Goal: Task Accomplishment & Management: Use online tool/utility

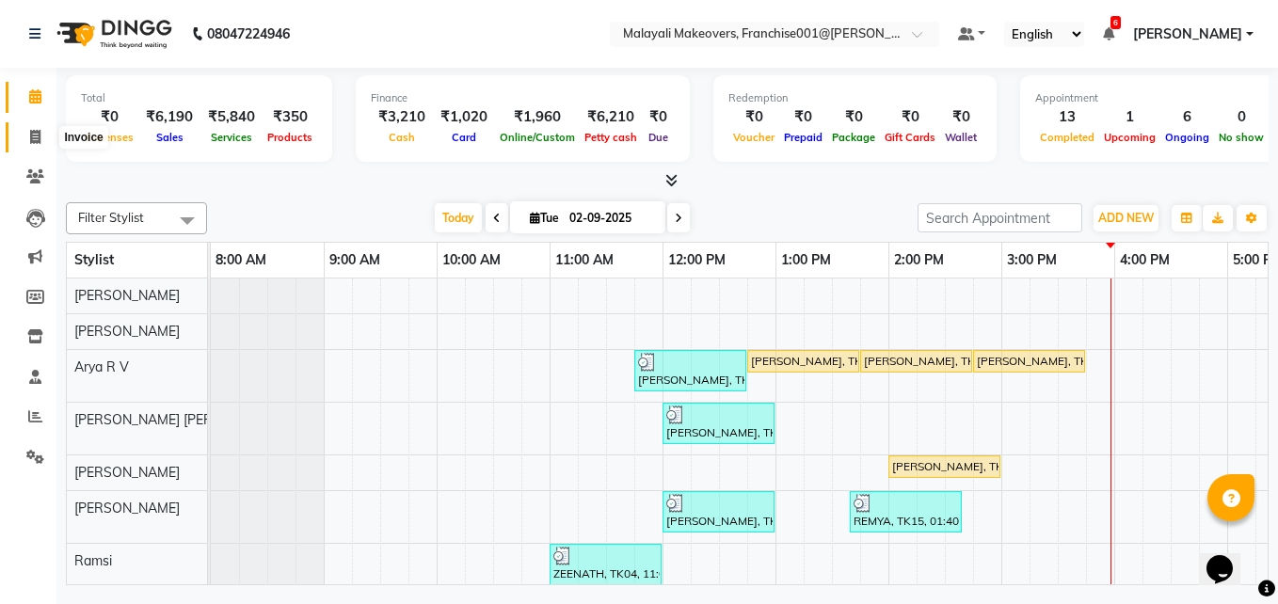
click at [34, 133] on icon at bounding box center [35, 137] width 10 height 14
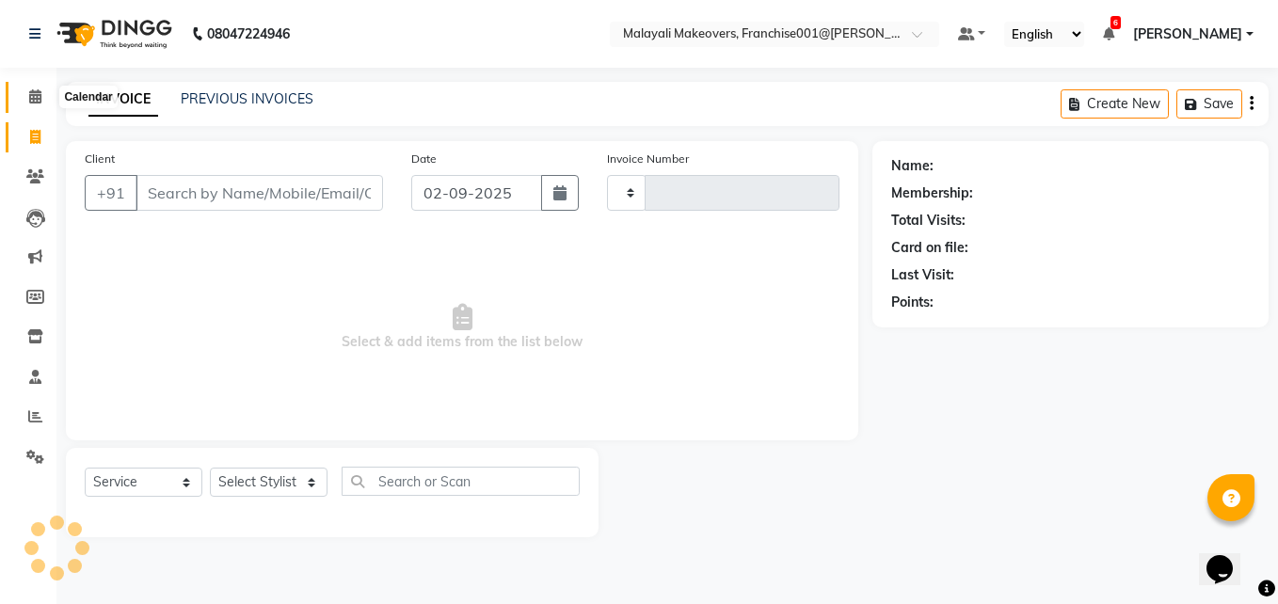
click at [30, 93] on icon at bounding box center [35, 96] width 12 height 14
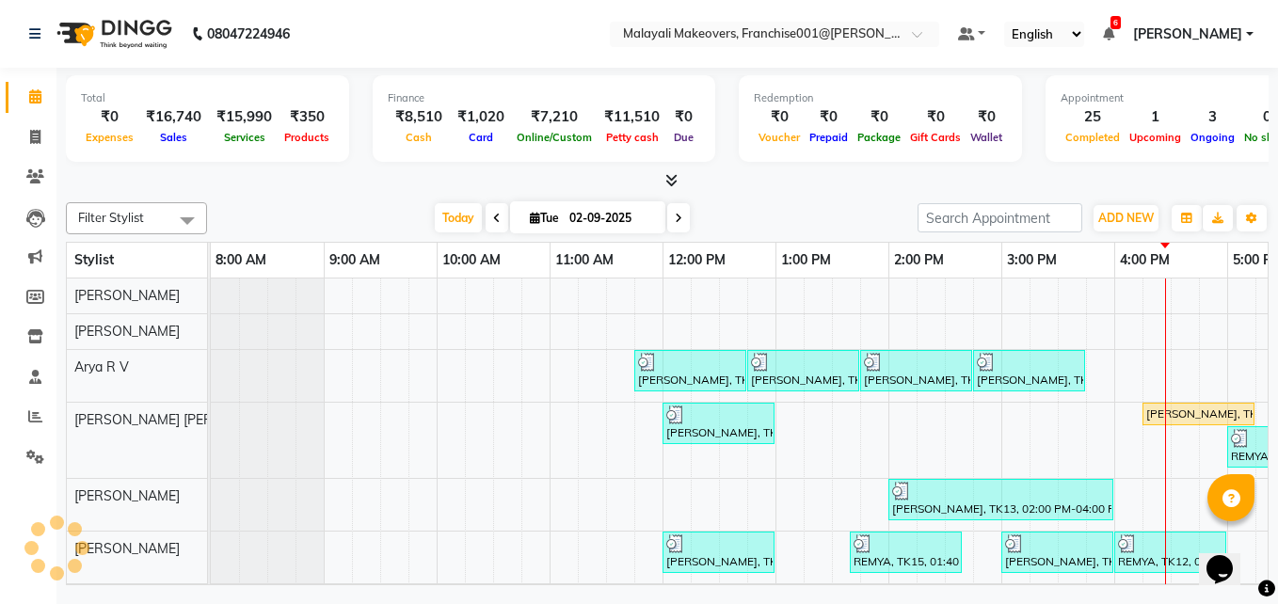
scroll to position [0, 411]
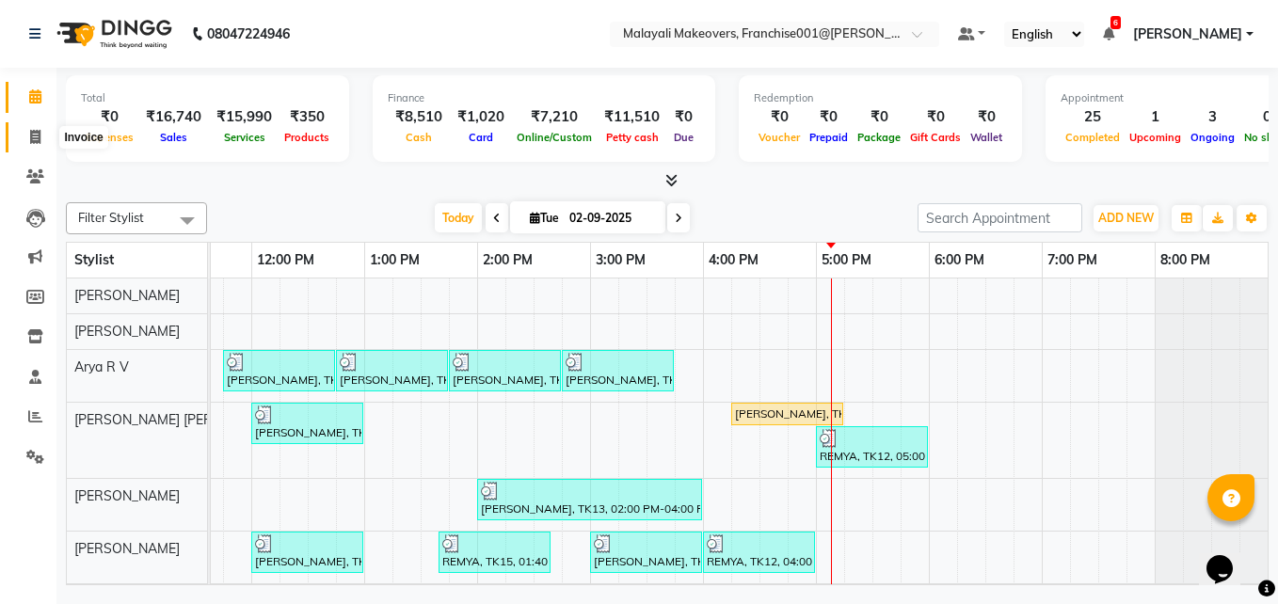
drag, startPoint x: 39, startPoint y: 126, endPoint x: 39, endPoint y: 79, distance: 47.1
click at [39, 127] on span at bounding box center [35, 138] width 33 height 22
select select "service"
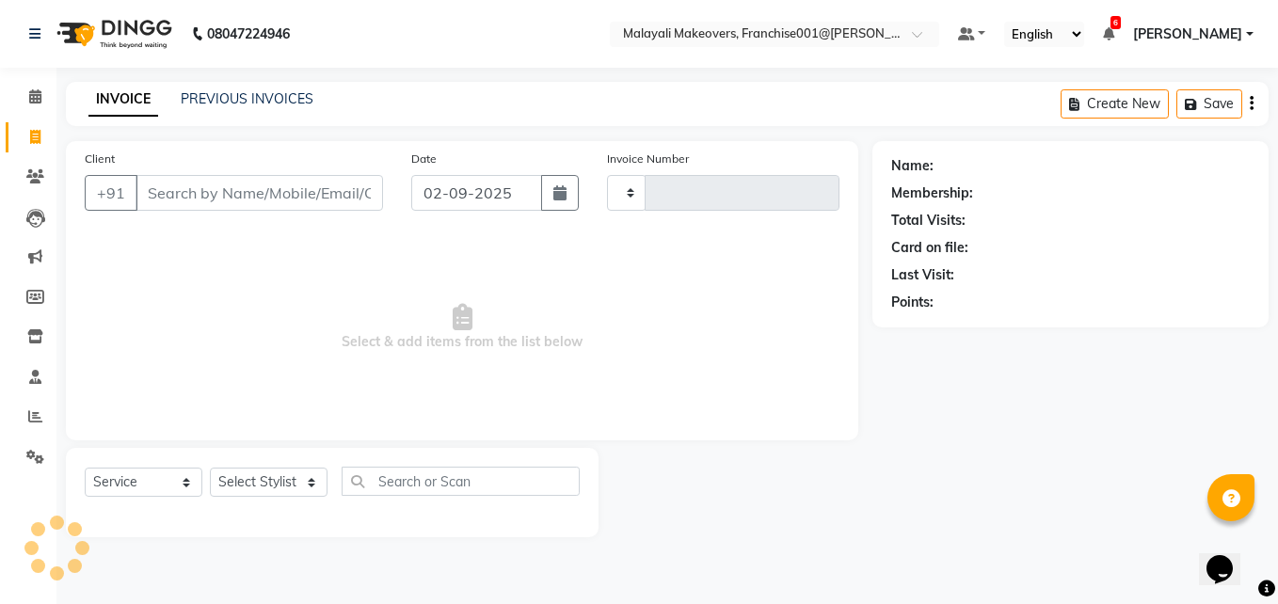
type input "0239"
select select "8923"
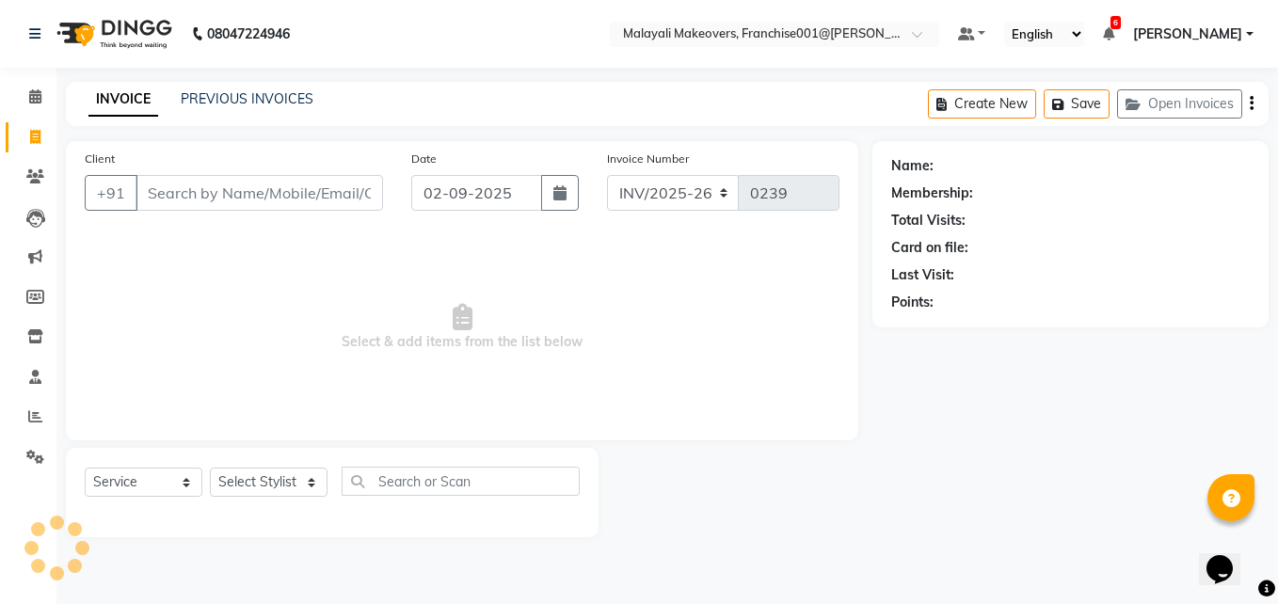
click at [38, 68] on div "Calendar Invoice Clients Leads Marketing Members Inventory Staff Reports Settin…" at bounding box center [127, 315] width 254 height 522
click at [40, 96] on icon at bounding box center [35, 96] width 12 height 14
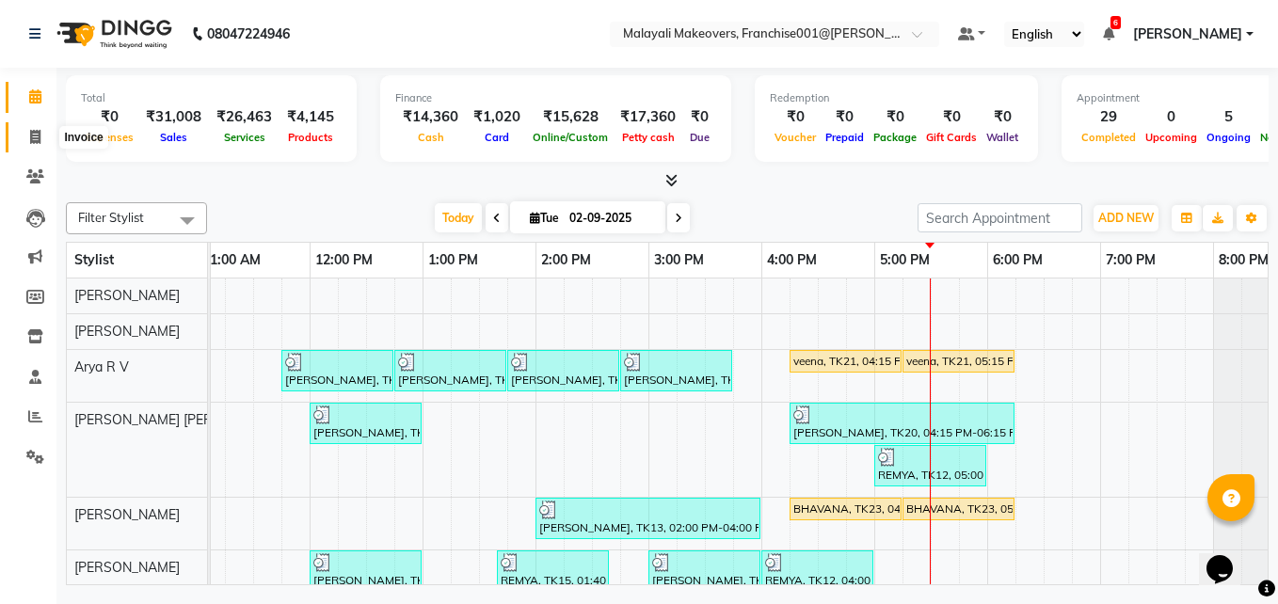
click at [34, 138] on icon at bounding box center [35, 137] width 10 height 14
select select "service"
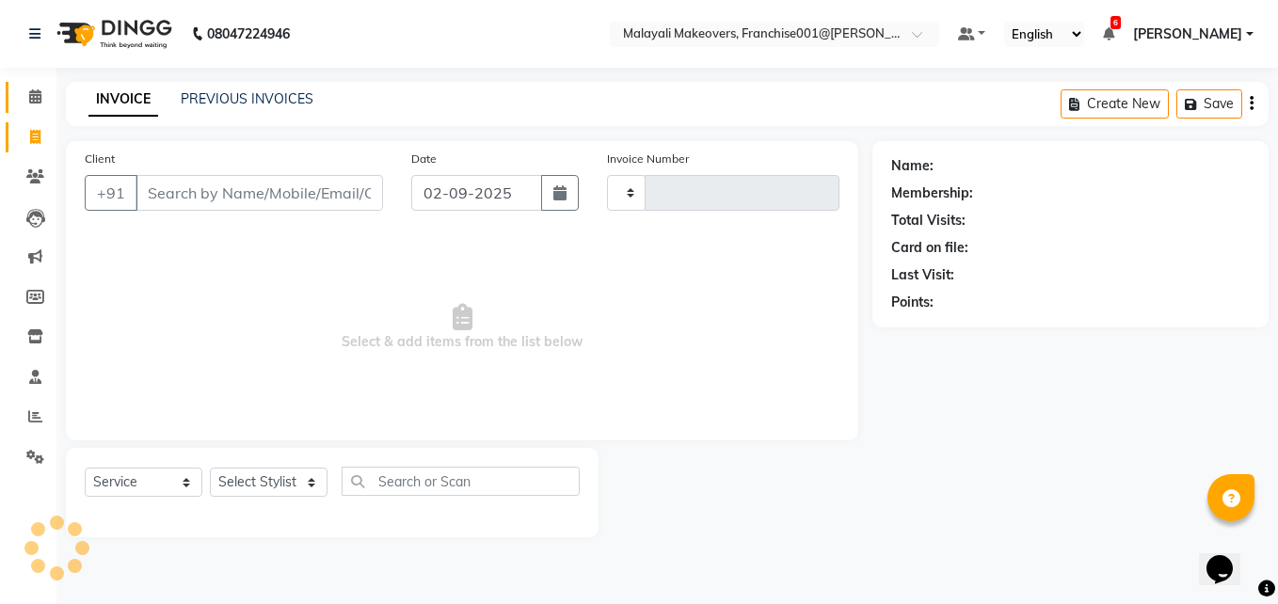
type input "0239"
select select "8923"
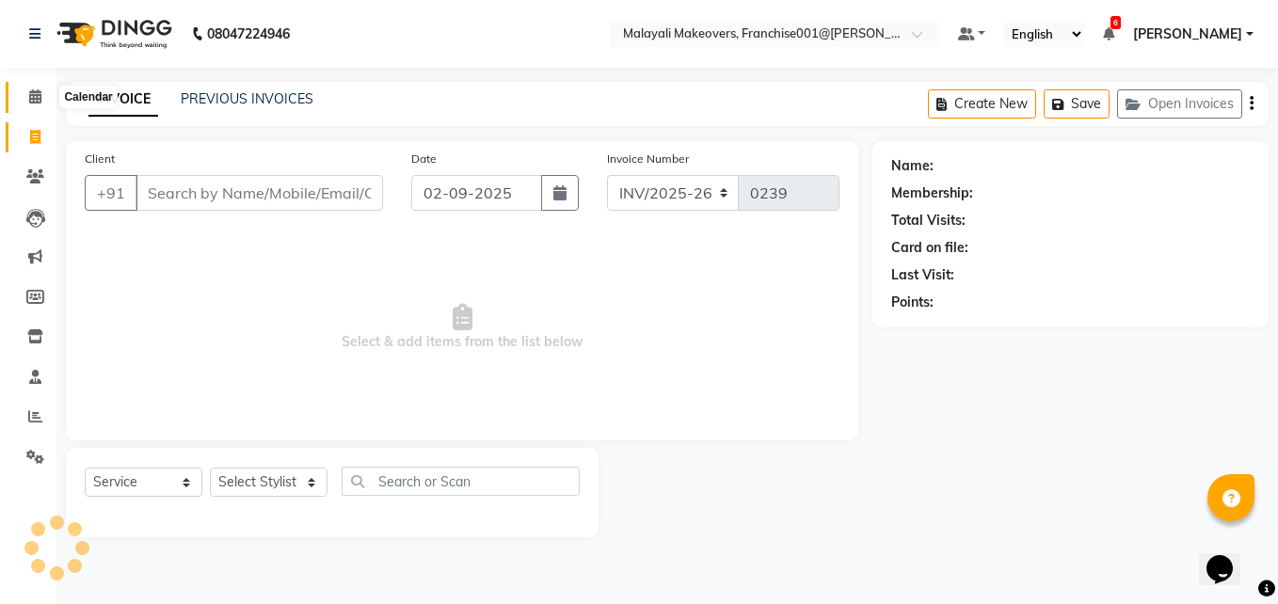
click at [37, 87] on span at bounding box center [35, 98] width 33 height 22
